Goal: Information Seeking & Learning: Learn about a topic

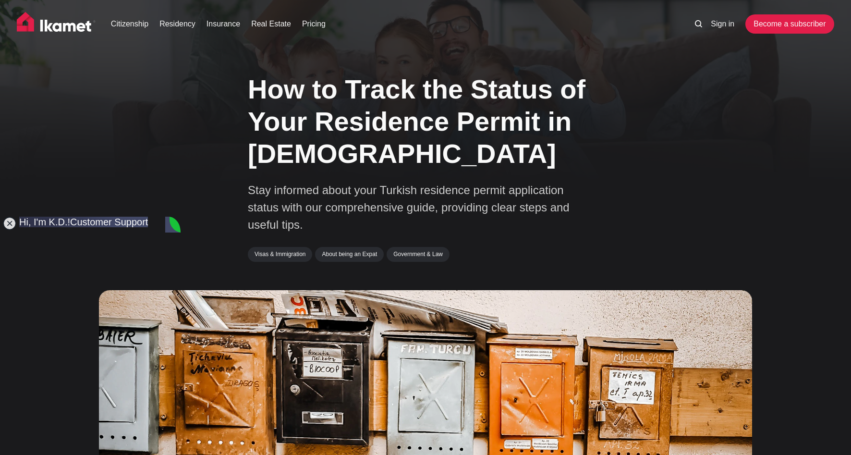
click at [32, 20] on img at bounding box center [56, 24] width 79 height 24
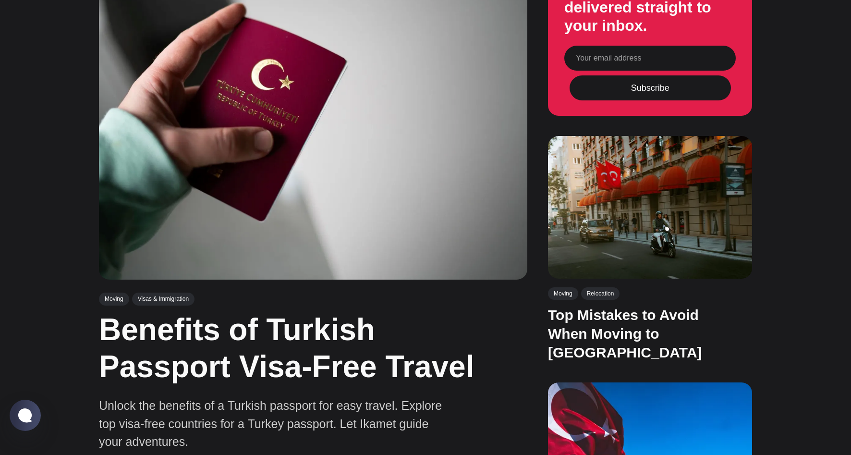
scroll to position [507, 0]
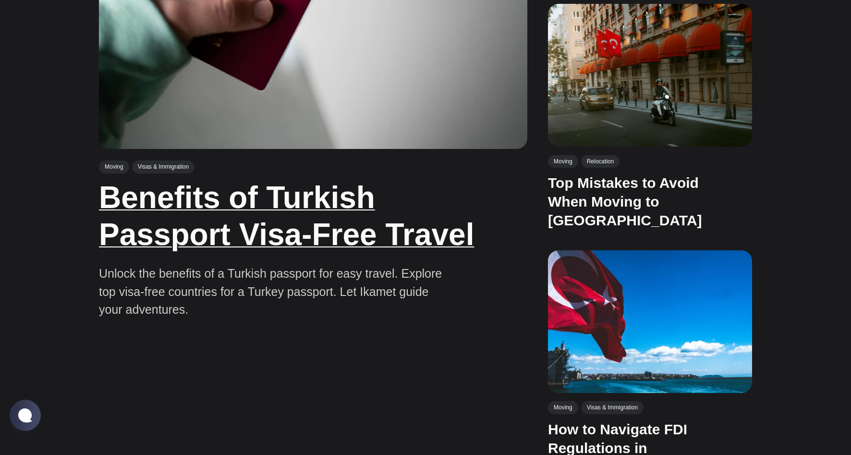
click at [132, 240] on link "Benefits of Turkish Passport Visa-Free Travel" at bounding box center [286, 216] width 375 height 72
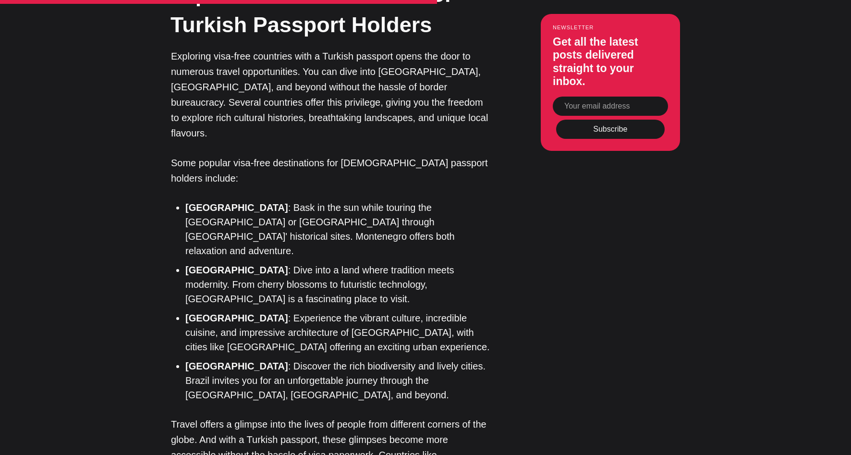
scroll to position [2134, 0]
